Goal: Connect with others: Share content

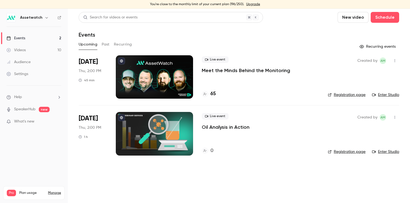
click at [382, 94] on link "Enter Studio" at bounding box center [385, 94] width 27 height 5
click at [395, 62] on icon "button" at bounding box center [394, 61] width 4 height 4
click at [329, 78] on div at bounding box center [205, 101] width 410 height 203
click at [383, 97] on link "Enter Studio" at bounding box center [385, 94] width 27 height 5
click at [394, 60] on icon "button" at bounding box center [394, 61] width 4 height 4
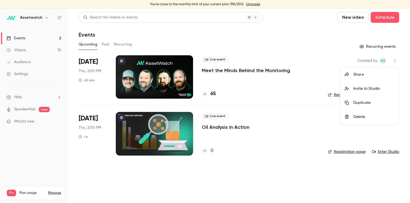
click at [380, 85] on li "Invite to Studio" at bounding box center [369, 89] width 59 height 14
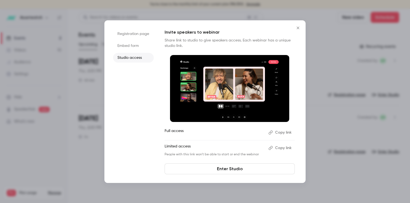
click at [284, 145] on button "Copy link" at bounding box center [280, 148] width 28 height 9
click at [220, 170] on link "Enter Studio" at bounding box center [230, 168] width 130 height 11
click at [296, 28] on icon "Close" at bounding box center [298, 28] width 7 height 4
